Goal: Information Seeking & Learning: Learn about a topic

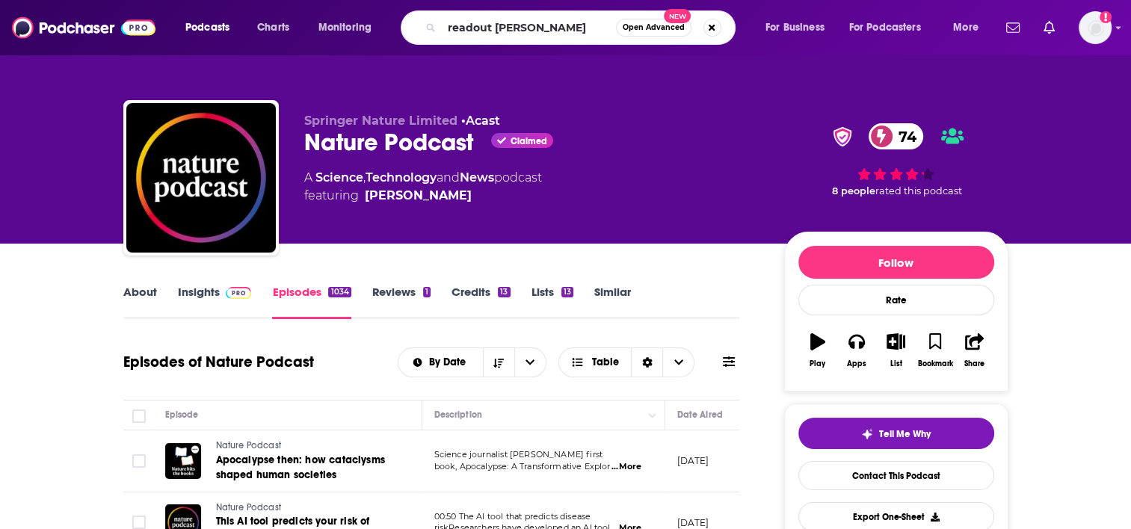
type input "readout loud"
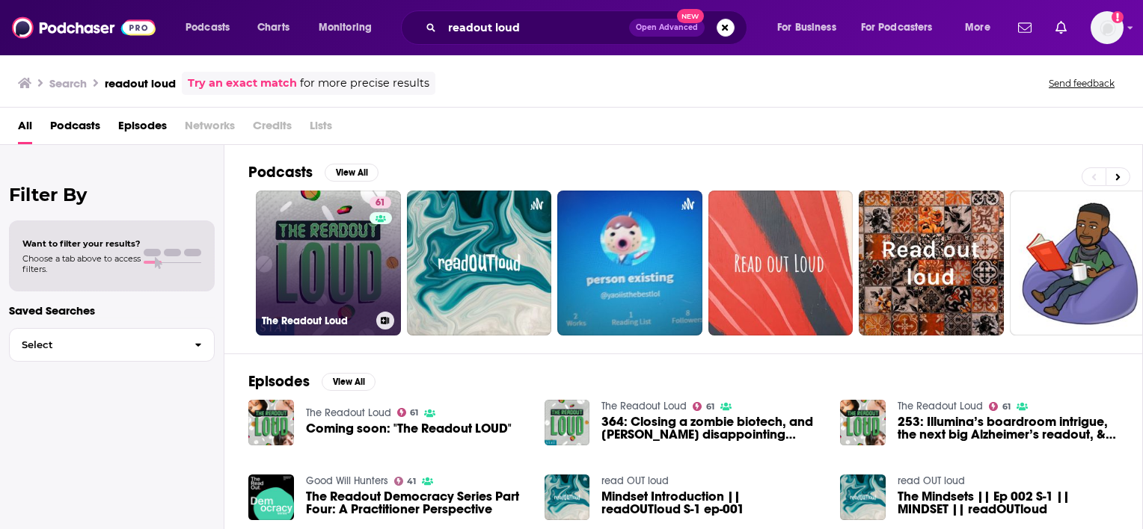
click at [325, 248] on link "61 The Readout Loud" at bounding box center [328, 263] width 145 height 145
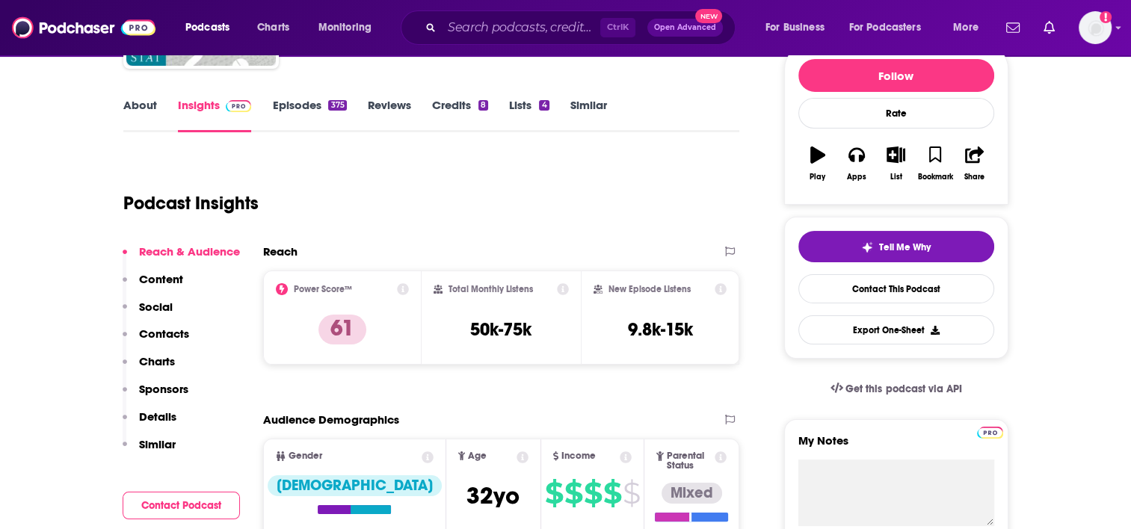
scroll to position [190, 0]
